Goal: Task Accomplishment & Management: Manage account settings

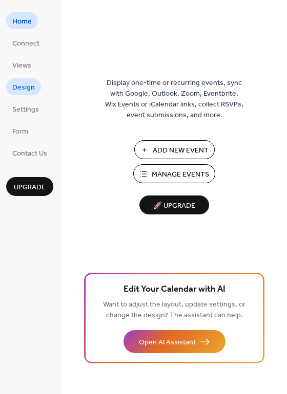
click at [29, 87] on span "Design" at bounding box center [23, 87] width 23 height 11
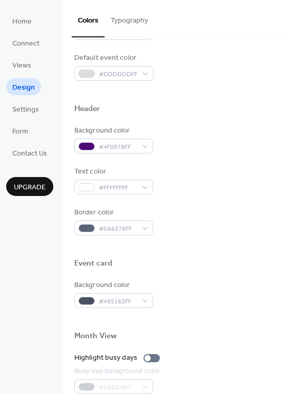
scroll to position [420, 0]
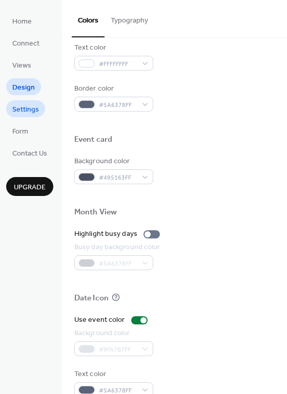
click at [30, 110] on span "Settings" at bounding box center [25, 109] width 27 height 11
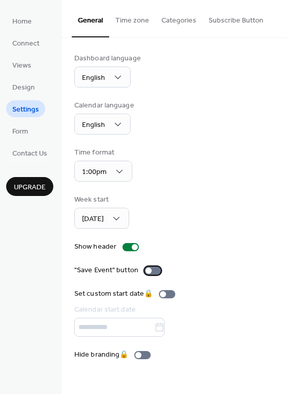
click at [152, 267] on div at bounding box center [152, 271] width 16 height 8
click at [155, 268] on div at bounding box center [157, 271] width 6 height 6
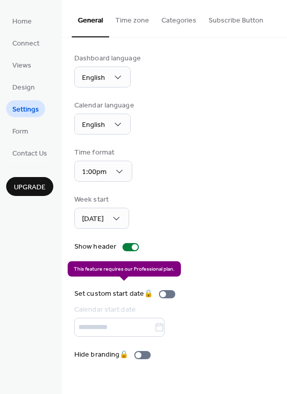
click at [165, 291] on div "Set custom start date 🔒 Calendar start date" at bounding box center [126, 313] width 105 height 48
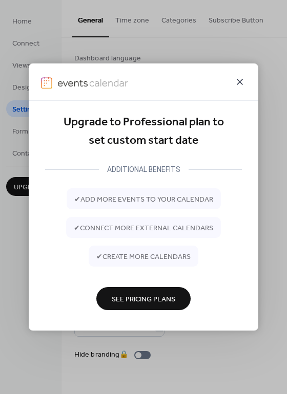
click at [238, 83] on icon at bounding box center [240, 82] width 12 height 12
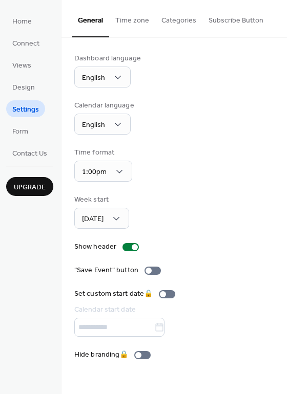
click at [138, 25] on button "Time zone" at bounding box center [132, 18] width 46 height 36
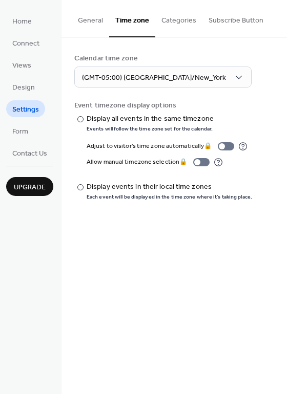
click at [177, 15] on button "Categories" at bounding box center [178, 18] width 47 height 36
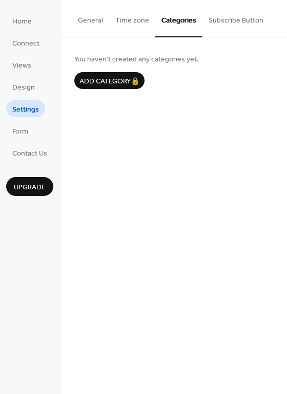
click at [214, 16] on button "Subscribe Button" at bounding box center [235, 18] width 67 height 36
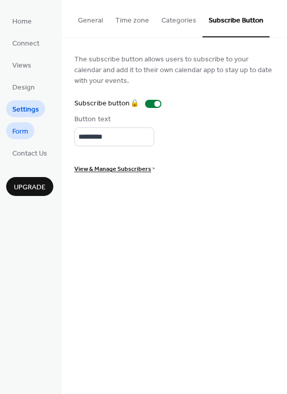
click at [27, 130] on span "Form" at bounding box center [20, 132] width 16 height 11
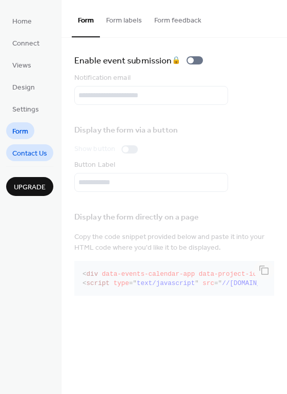
click at [31, 149] on span "Contact Us" at bounding box center [29, 154] width 35 height 11
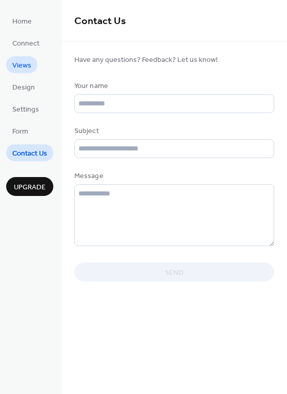
click at [22, 65] on span "Views" at bounding box center [21, 65] width 19 height 11
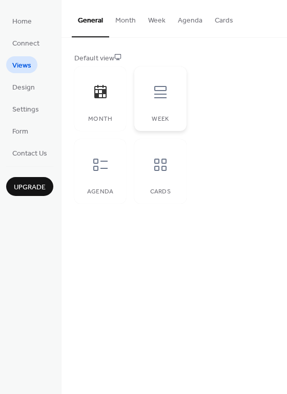
click at [155, 91] on icon at bounding box center [160, 92] width 16 height 16
click at [103, 170] on icon at bounding box center [100, 165] width 16 height 16
click at [154, 169] on icon at bounding box center [160, 165] width 16 height 16
click at [107, 97] on icon at bounding box center [100, 92] width 16 height 16
click at [29, 45] on span "Connect" at bounding box center [25, 43] width 27 height 11
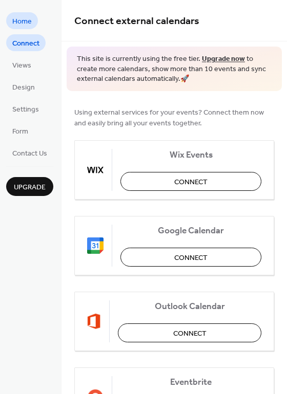
click at [17, 17] on span "Home" at bounding box center [21, 21] width 19 height 11
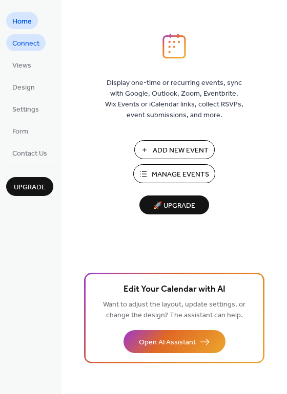
click at [24, 39] on span "Connect" at bounding box center [25, 43] width 27 height 11
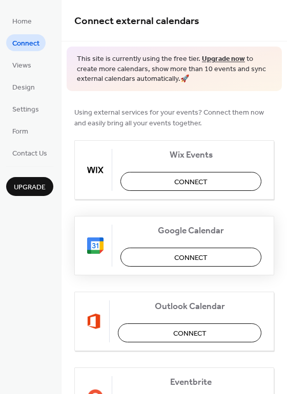
click at [170, 257] on button "Connect" at bounding box center [190, 257] width 141 height 19
